Goal: Task Accomplishment & Management: Manage account settings

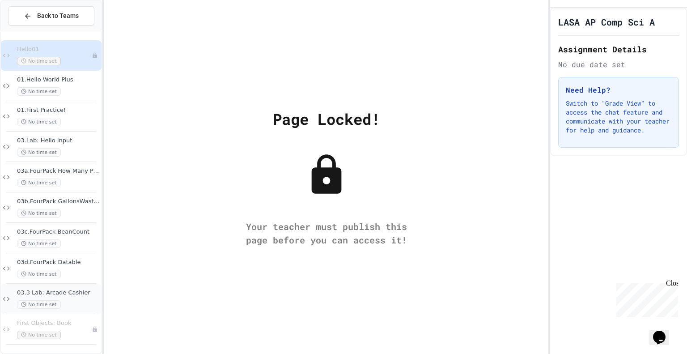
click at [68, 301] on div "No time set" at bounding box center [58, 304] width 83 height 9
click at [42, 192] on div at bounding box center [51, 192] width 90 height 0
click at [43, 15] on span "Back to Teams" at bounding box center [58, 15] width 42 height 9
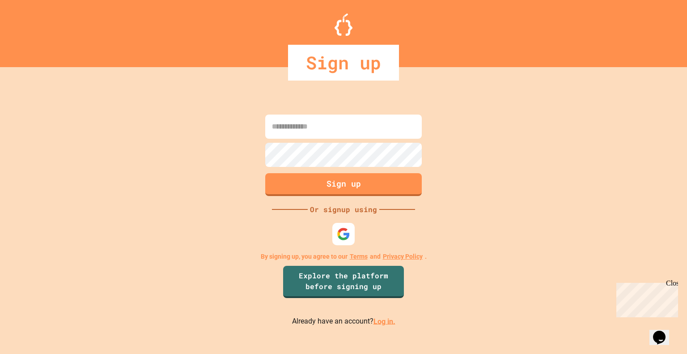
click at [350, 131] on input at bounding box center [343, 127] width 157 height 24
click at [337, 127] on input at bounding box center [343, 127] width 157 height 24
click at [343, 288] on link "Explore the platform before signing up" at bounding box center [344, 281] width 118 height 34
click at [386, 325] on link "Log in." at bounding box center [385, 321] width 22 height 9
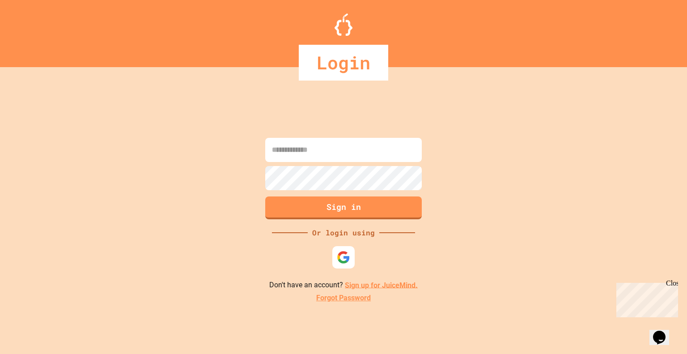
click at [329, 147] on input at bounding box center [343, 150] width 157 height 24
click at [328, 149] on input at bounding box center [343, 150] width 157 height 24
click at [347, 249] on div at bounding box center [343, 257] width 27 height 27
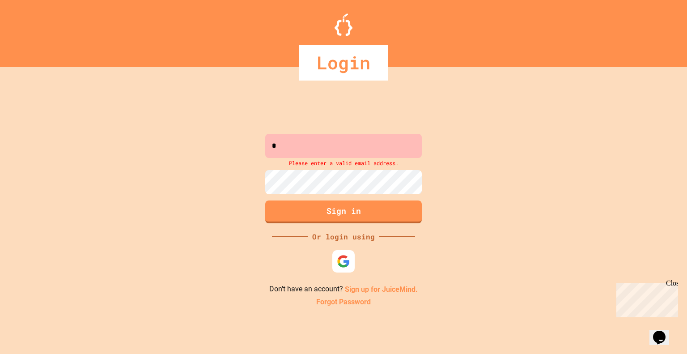
click at [309, 150] on input "*" at bounding box center [343, 146] width 157 height 24
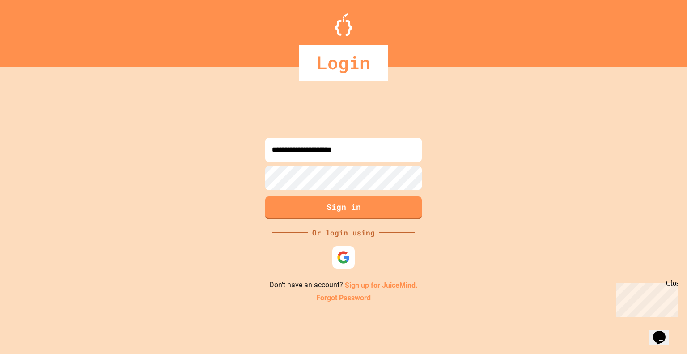
type input "**********"
click at [364, 211] on button "Sign in" at bounding box center [344, 206] width 160 height 23
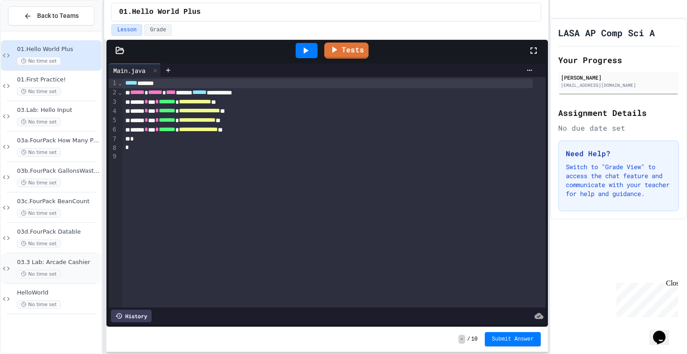
click at [77, 274] on div "No time set" at bounding box center [58, 274] width 83 height 9
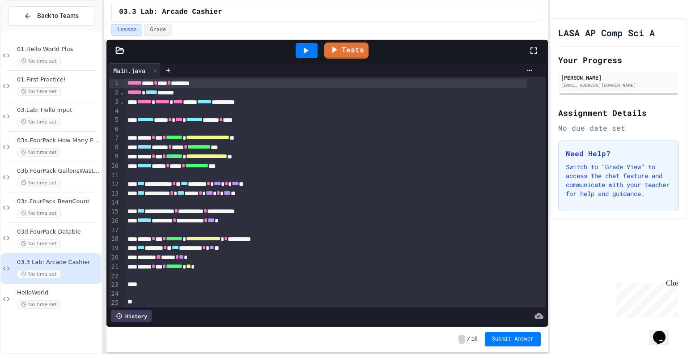
click at [204, 269] on div "****** * *** * ******* * ** *" at bounding box center [326, 266] width 402 height 9
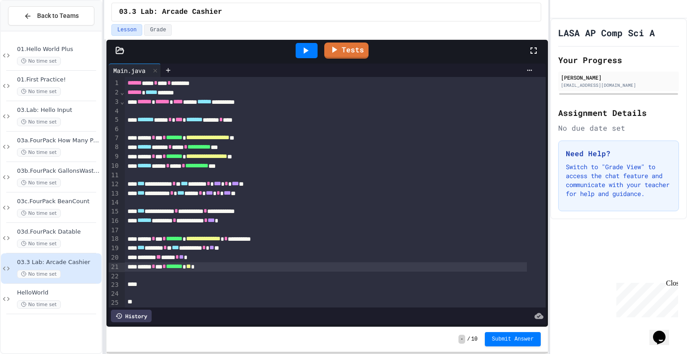
click at [191, 267] on span "**" at bounding box center [188, 266] width 5 height 6
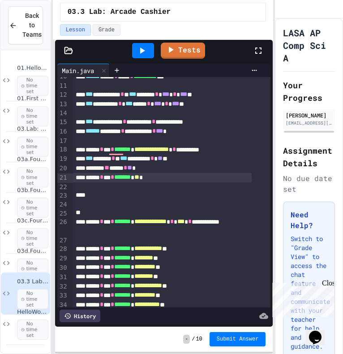
scroll to position [90, 0]
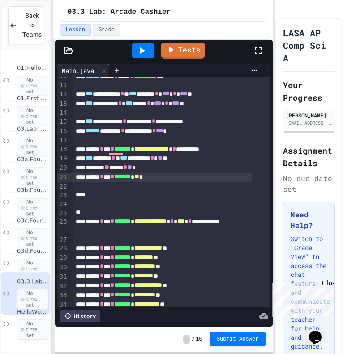
click at [142, 207] on div "To enrich screen reader interactions, please activate Accessibility in Grammarl…" at bounding box center [171, 203] width 197 height 9
